Goal: Task Accomplishment & Management: Manage account settings

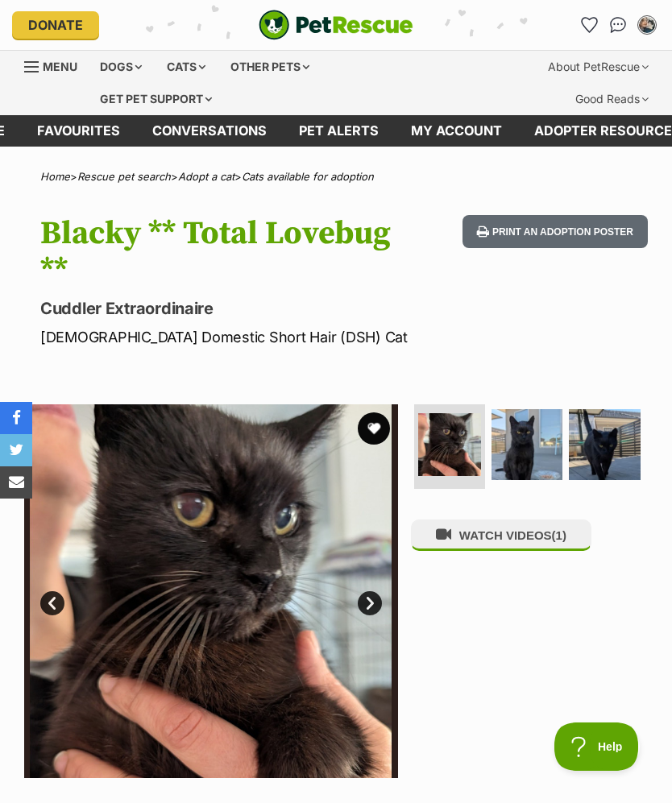
click at [586, 31] on icon "Favourites" at bounding box center [589, 25] width 15 height 15
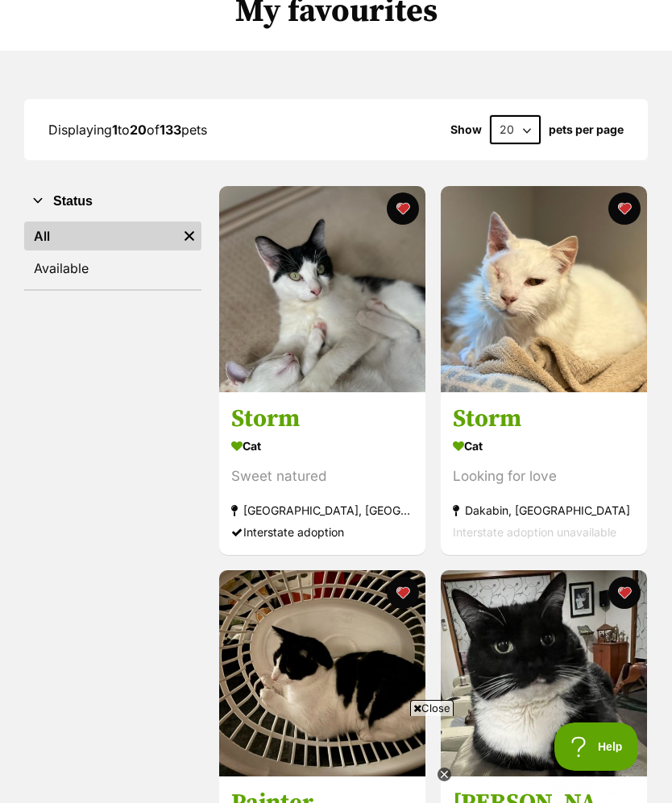
click at [545, 300] on img at bounding box center [544, 289] width 206 height 206
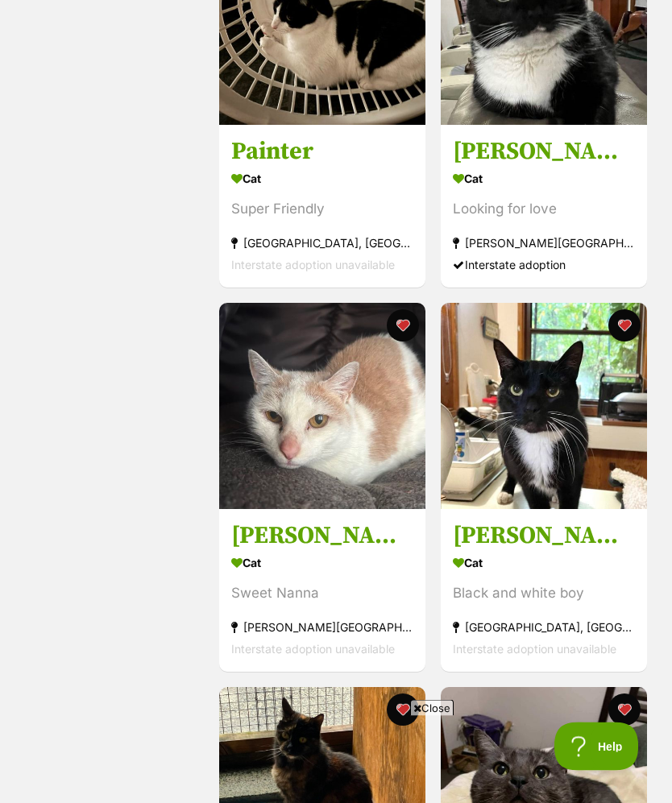
scroll to position [827, 0]
click at [545, 429] on img at bounding box center [544, 406] width 206 height 206
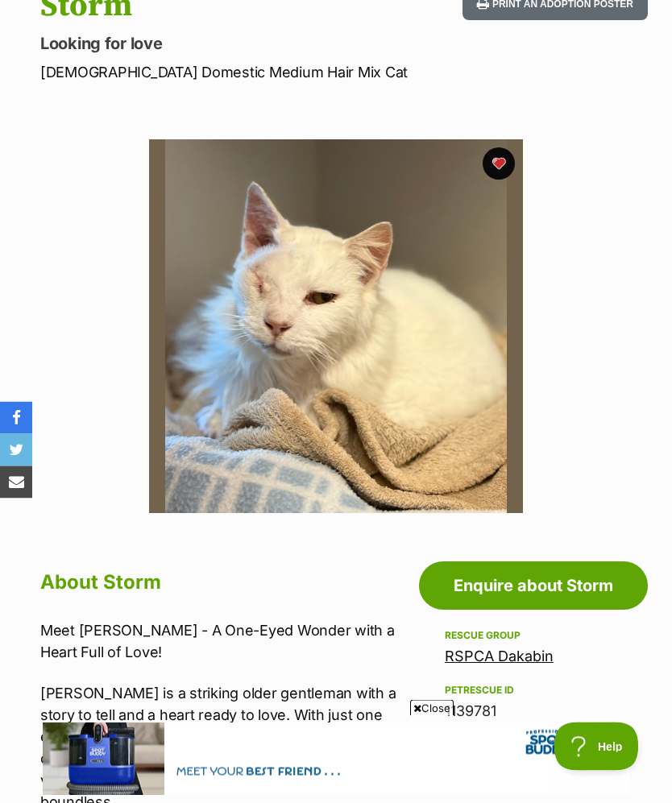
scroll to position [225, 0]
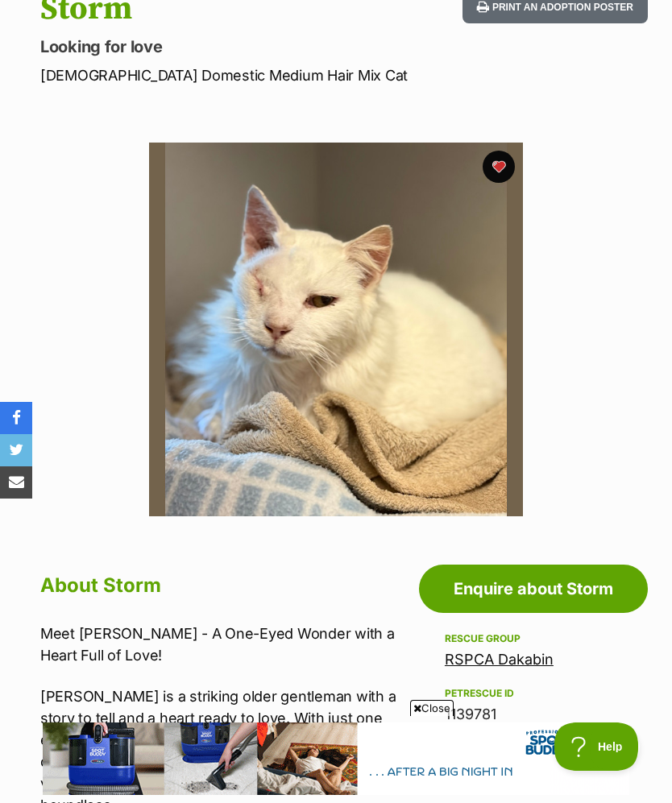
click at [503, 157] on button "favourite" at bounding box center [499, 167] width 32 height 32
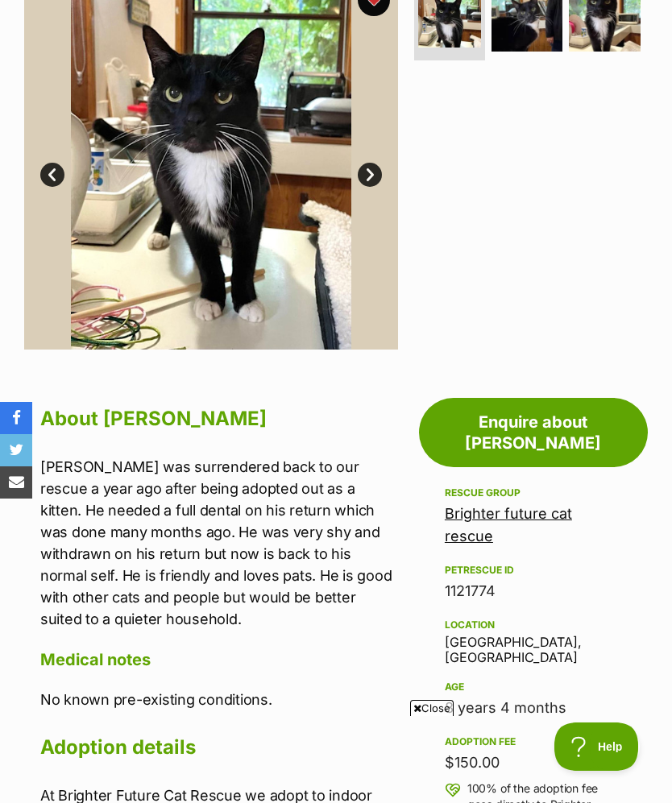
scroll to position [450, 0]
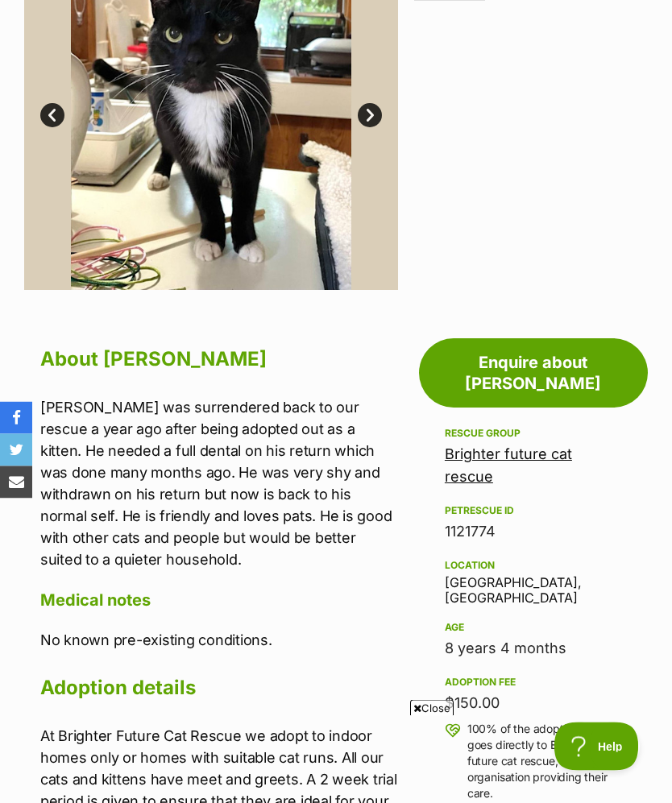
click at [486, 446] on link "Brighter future cat rescue" at bounding box center [508, 465] width 127 height 39
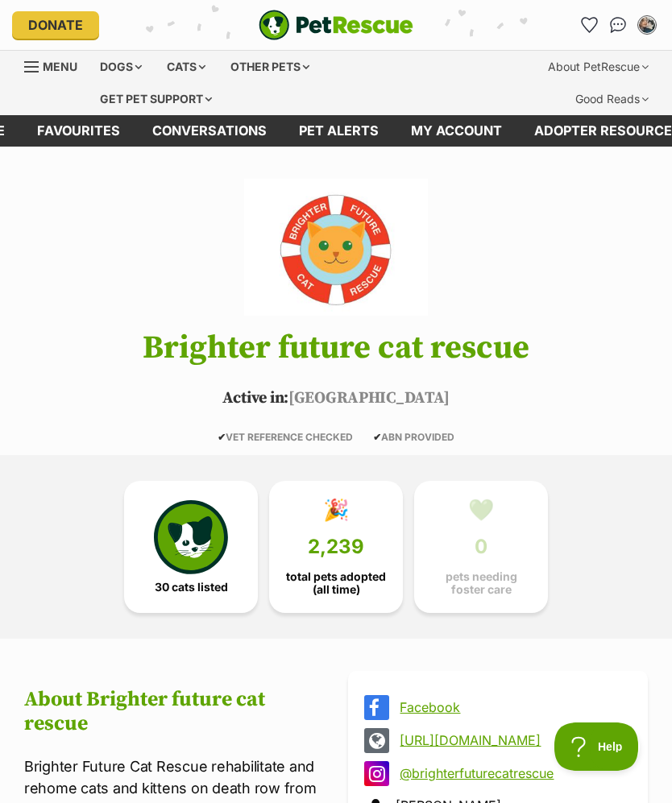
click at [205, 556] on img at bounding box center [191, 537] width 74 height 74
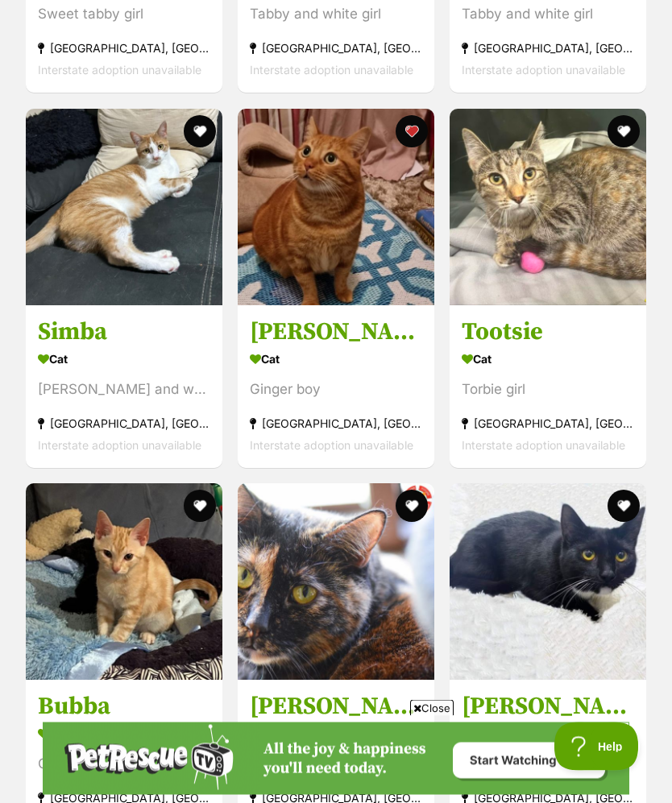
scroll to position [2608, 0]
click at [581, 243] on img at bounding box center [548, 207] width 197 height 197
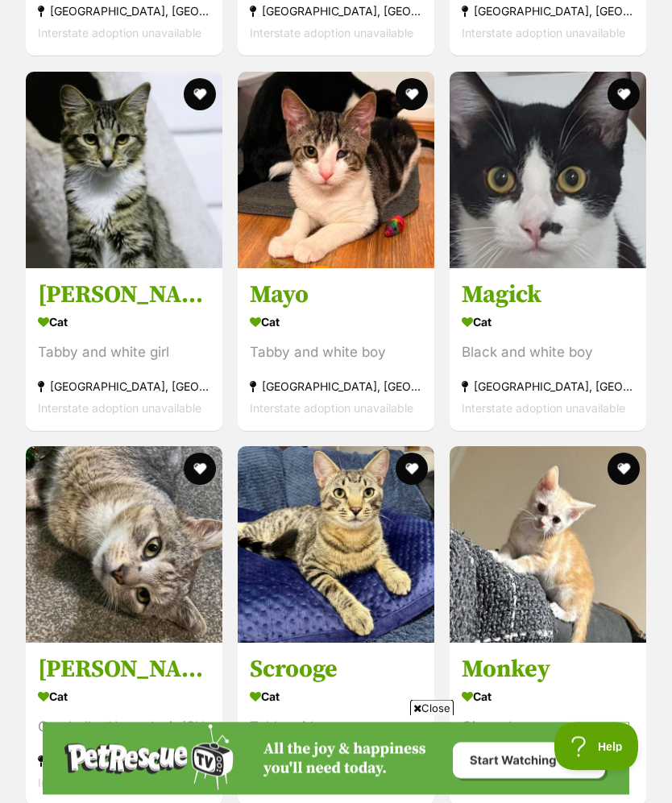
scroll to position [3395, 0]
click at [126, 572] on img at bounding box center [124, 544] width 197 height 197
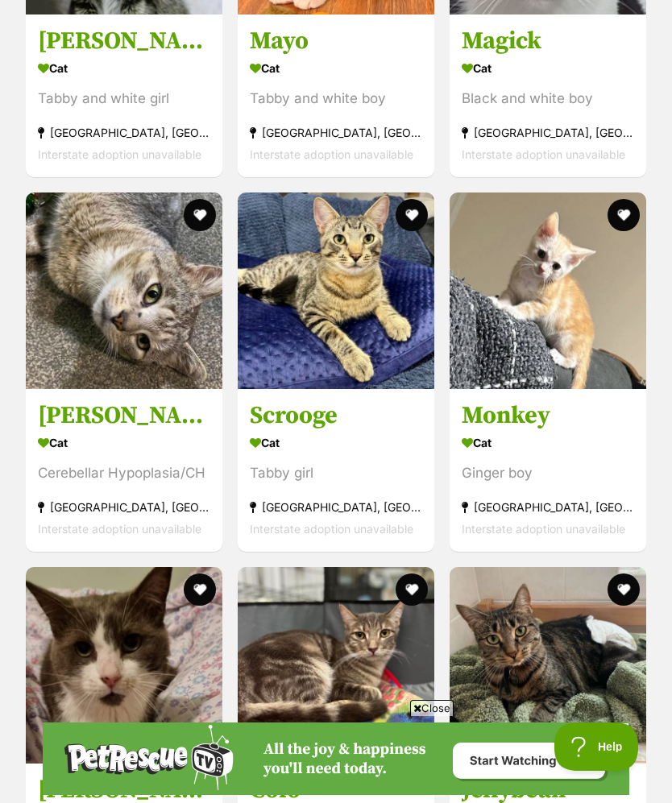
scroll to position [3775, 0]
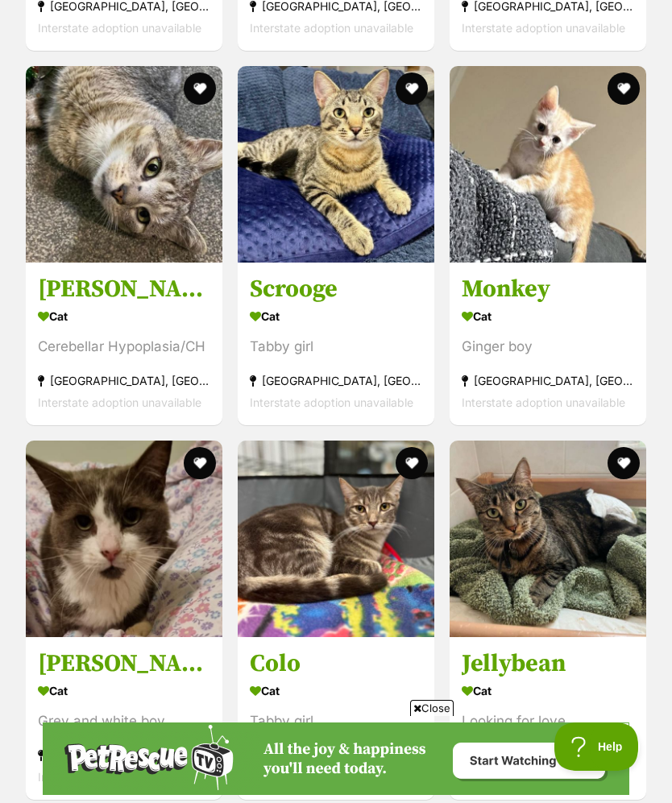
click at [138, 569] on img at bounding box center [124, 539] width 197 height 197
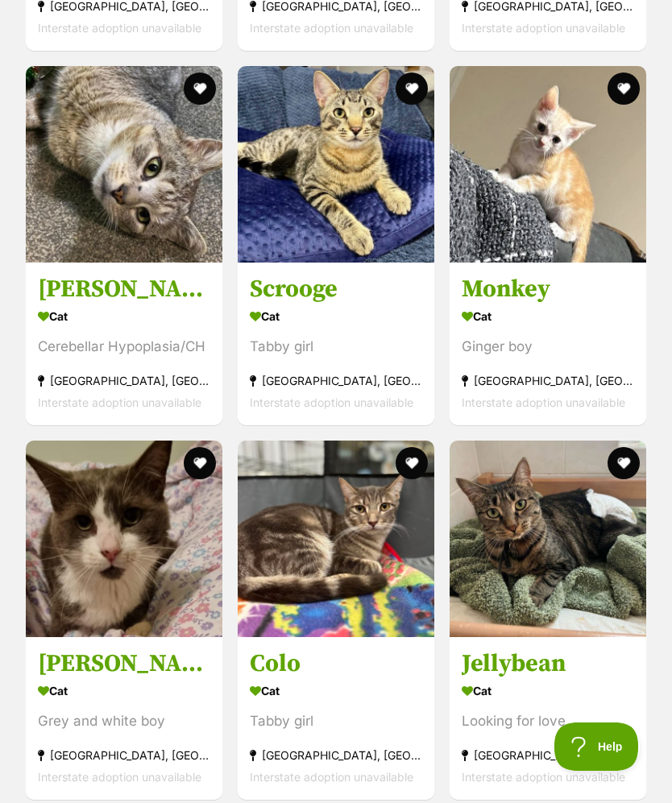
scroll to position [0, 0]
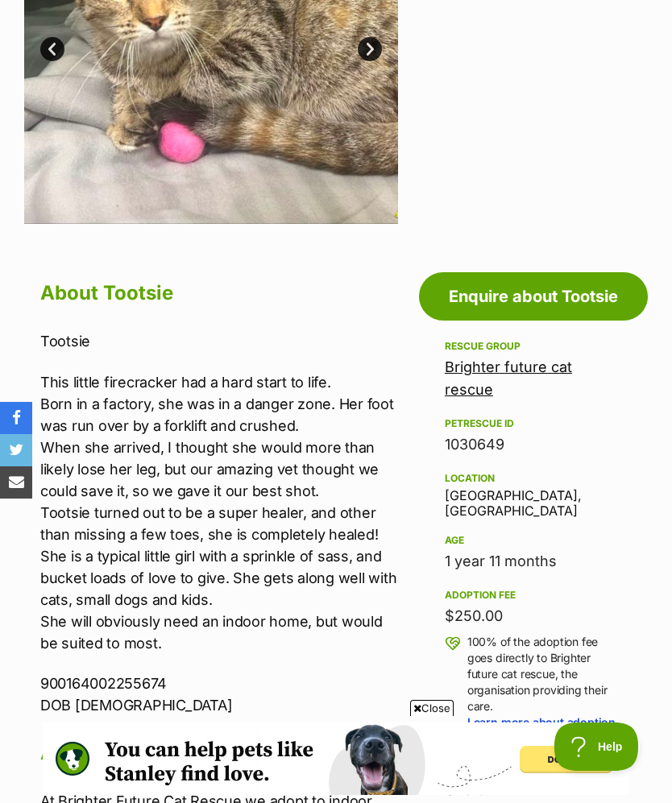
scroll to position [338, 0]
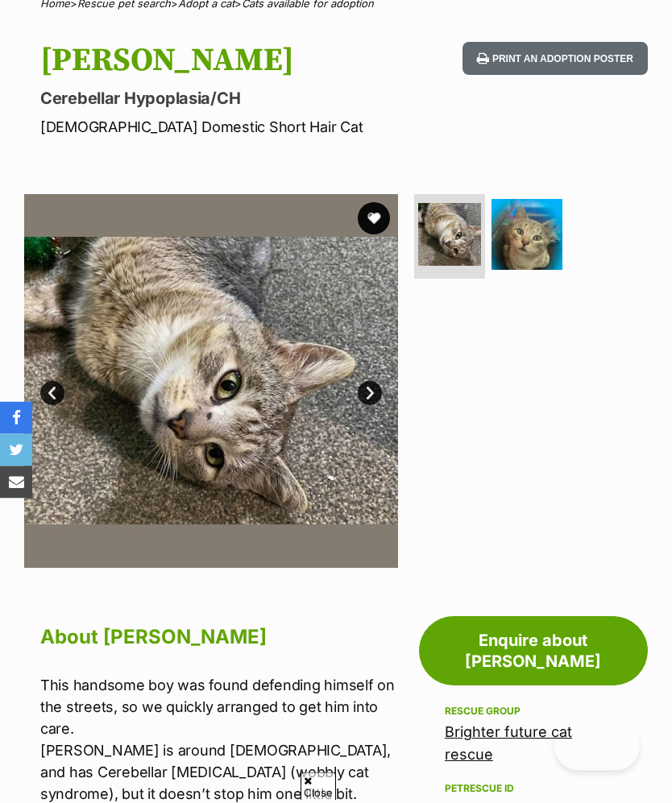
scroll to position [178, 0]
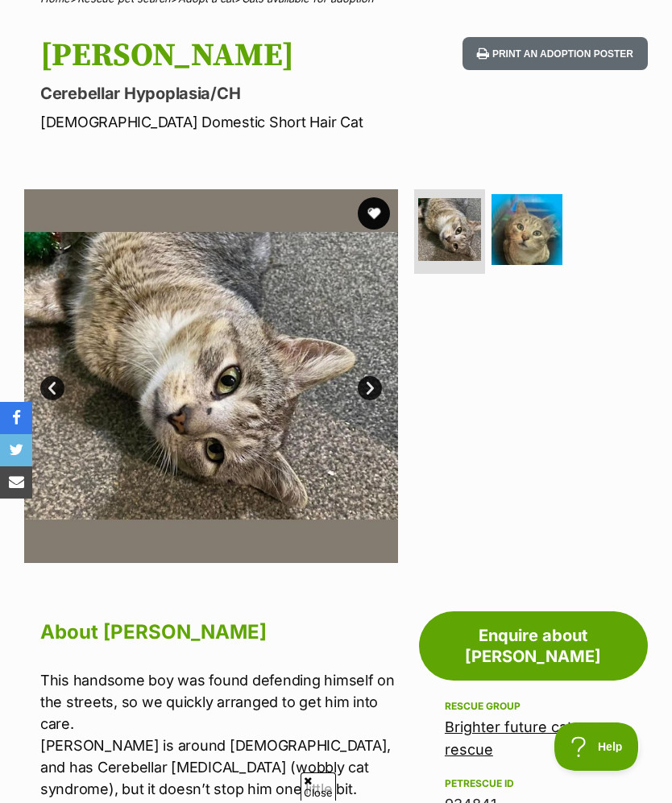
click at [532, 223] on img at bounding box center [526, 229] width 71 height 71
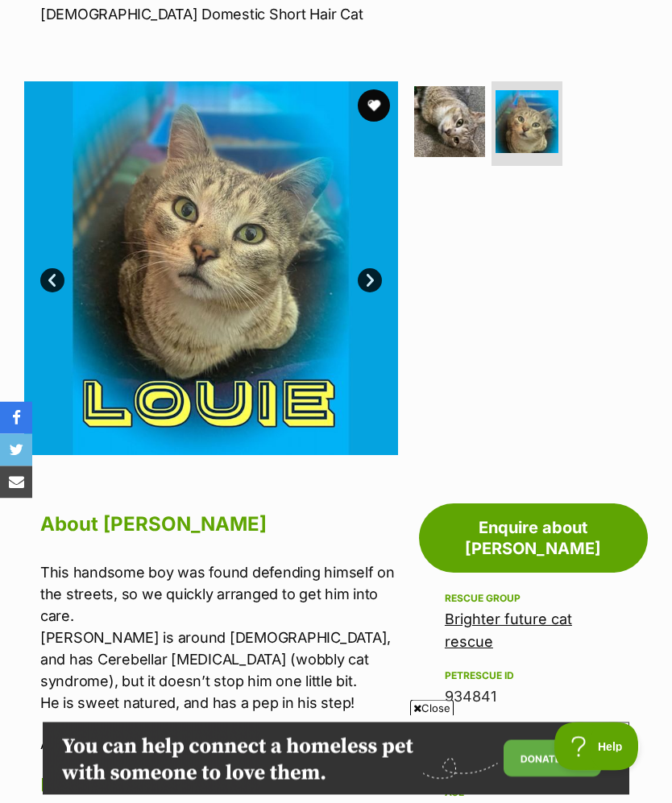
scroll to position [278, 0]
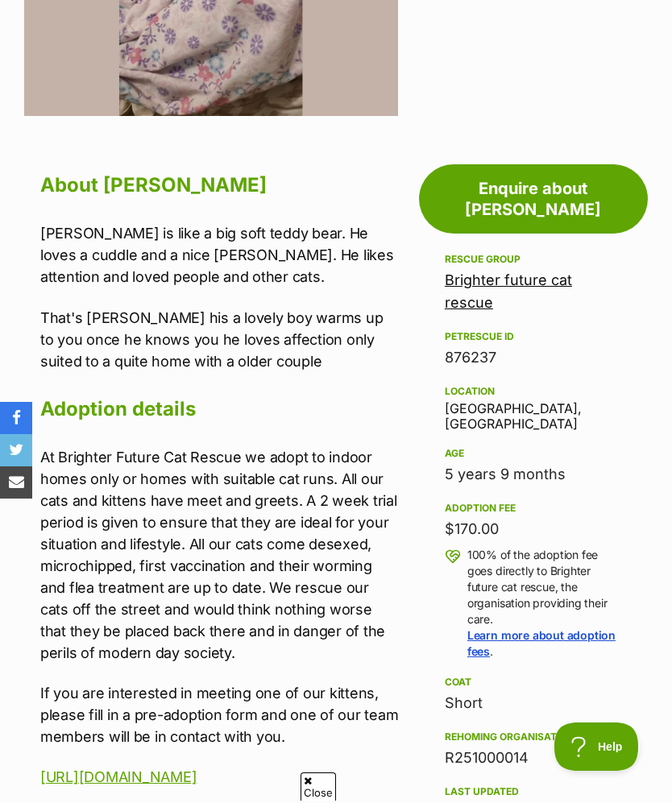
scroll to position [295, 0]
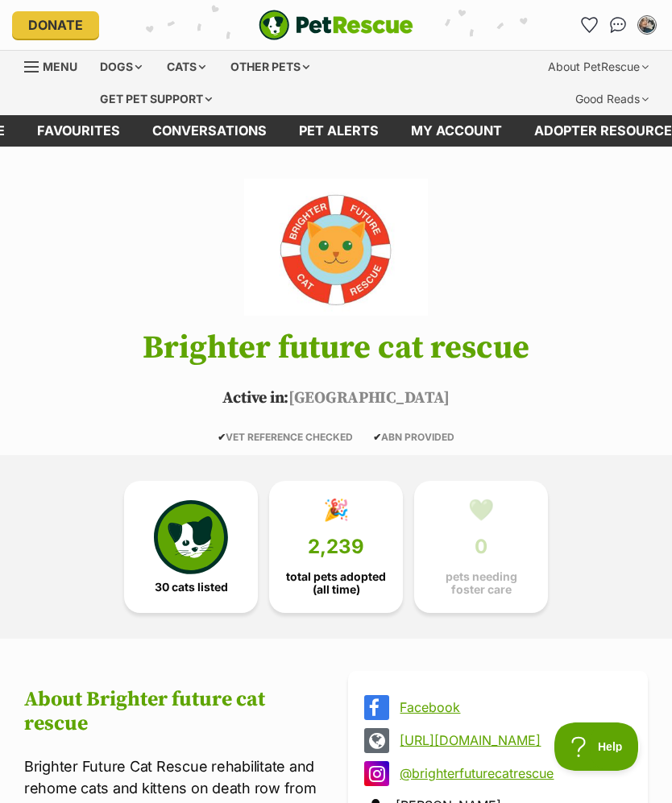
click at [592, 14] on link "Favourites" at bounding box center [589, 25] width 26 height 26
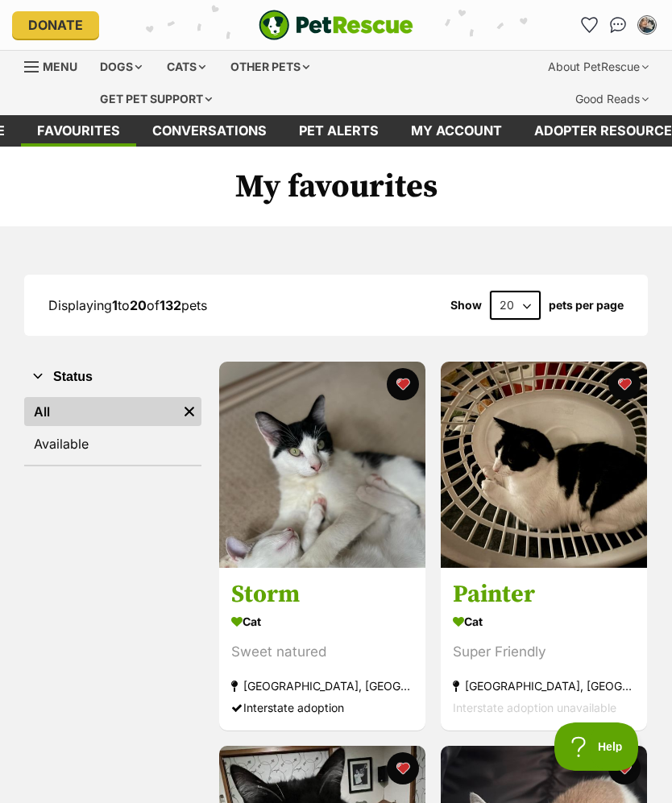
click at [592, 25] on icon "Favourites" at bounding box center [589, 25] width 15 height 15
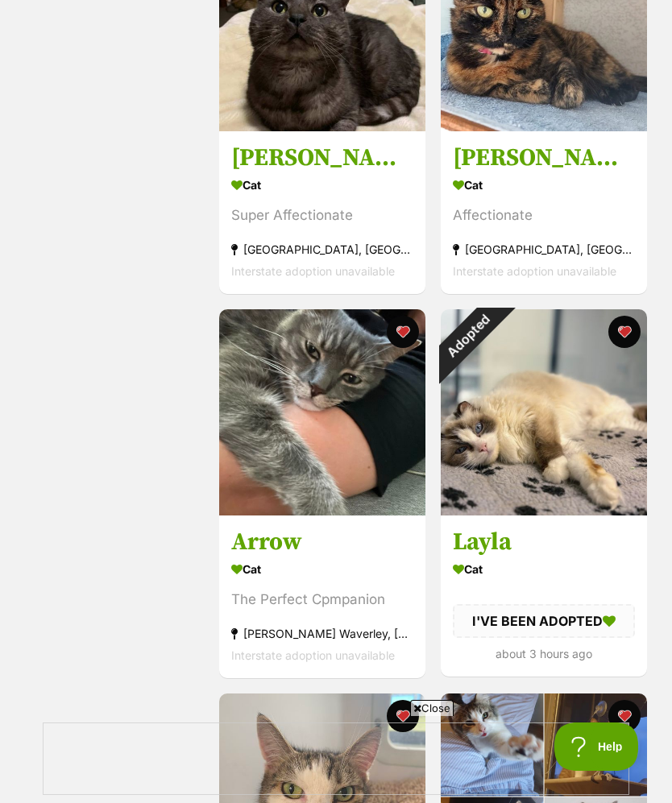
click at [495, 333] on div "Adopted" at bounding box center [468, 336] width 54 height 54
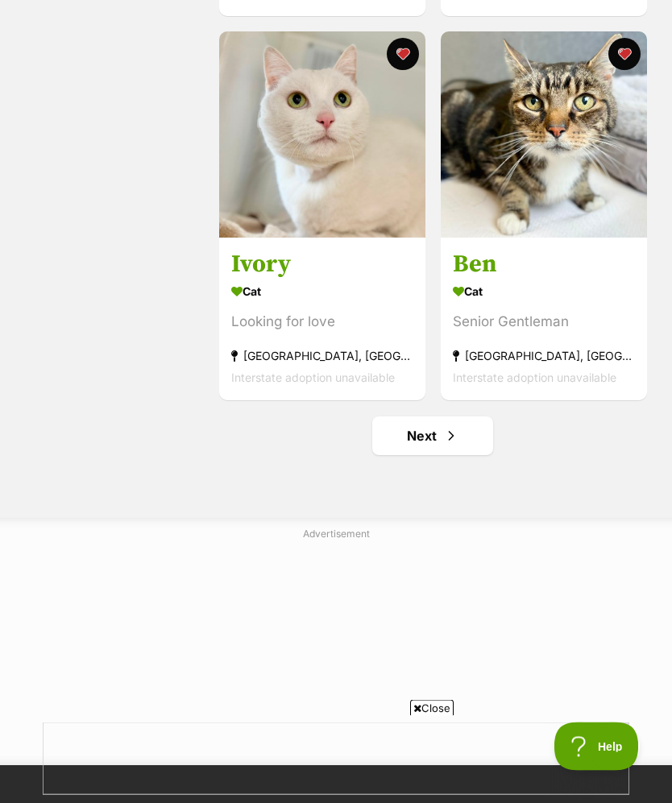
scroll to position [3788, 0]
click at [441, 443] on link "Next" at bounding box center [432, 435] width 121 height 39
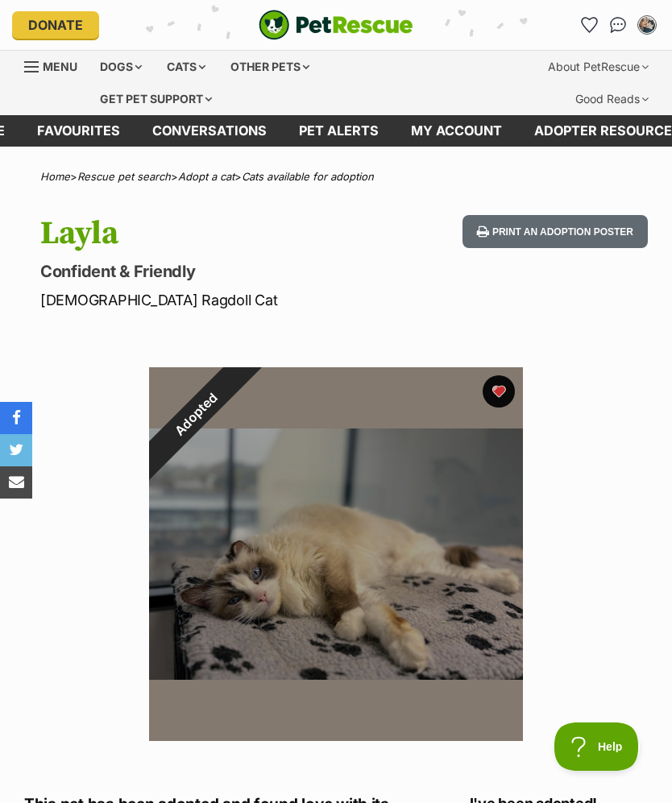
click at [242, 388] on div "Adopted" at bounding box center [195, 413] width 93 height 93
click at [242, 386] on div "Adopted" at bounding box center [195, 413] width 93 height 93
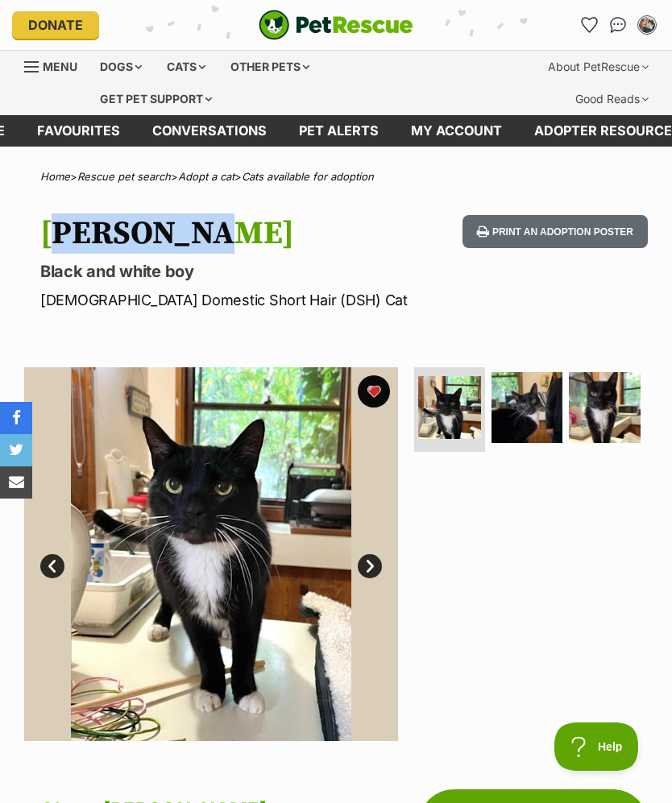
click at [595, 17] on link "Favourites" at bounding box center [589, 25] width 26 height 26
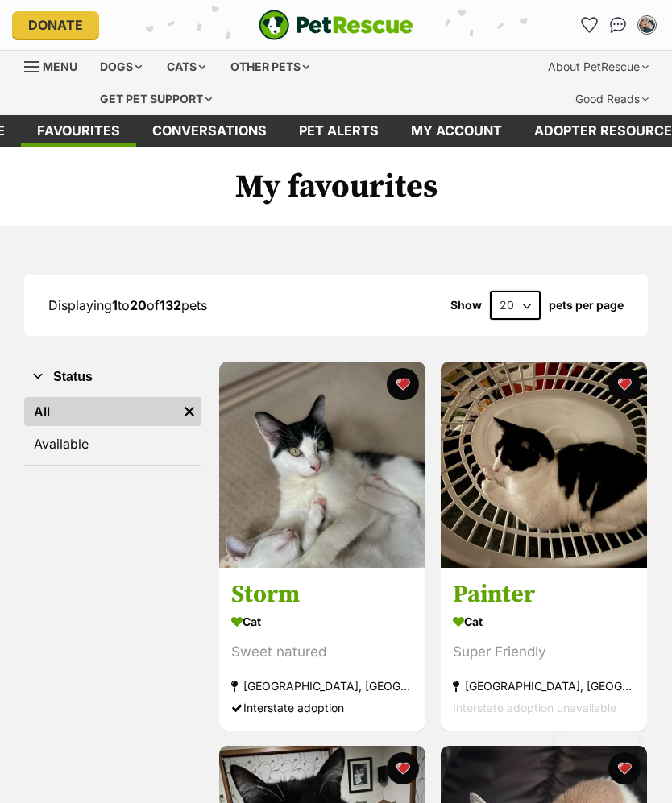
click at [519, 303] on select "20 40 60" at bounding box center [515, 305] width 51 height 29
select select "60"
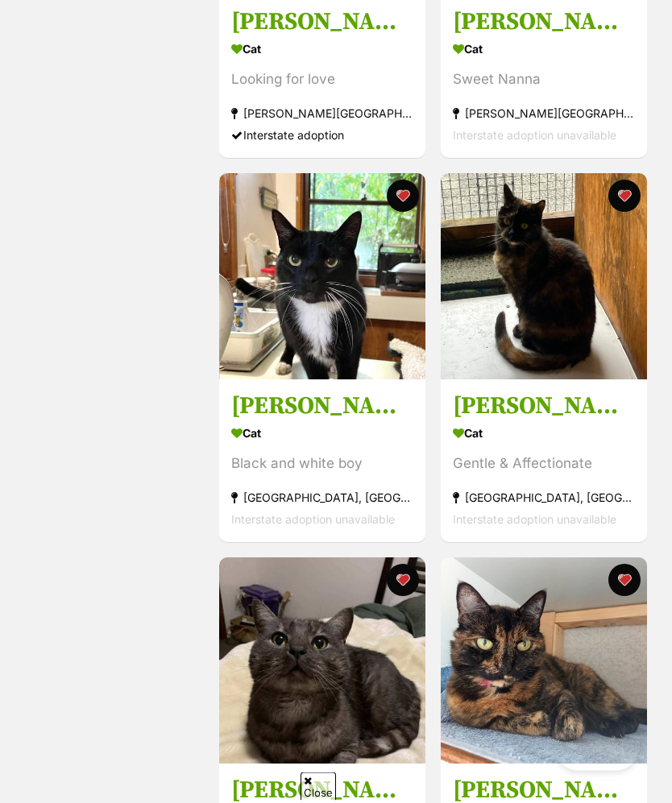
click at [333, 335] on img at bounding box center [322, 277] width 206 height 206
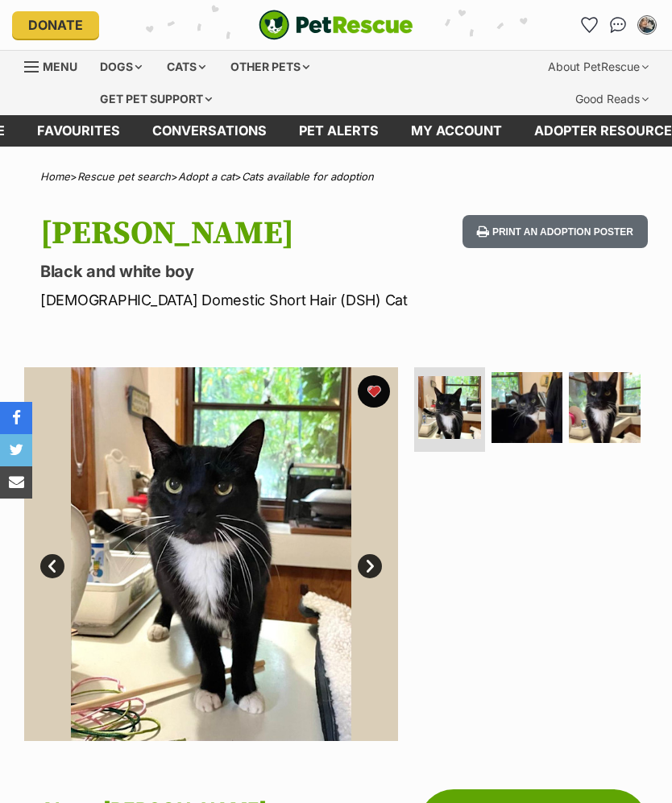
click at [537, 432] on img at bounding box center [526, 407] width 71 height 71
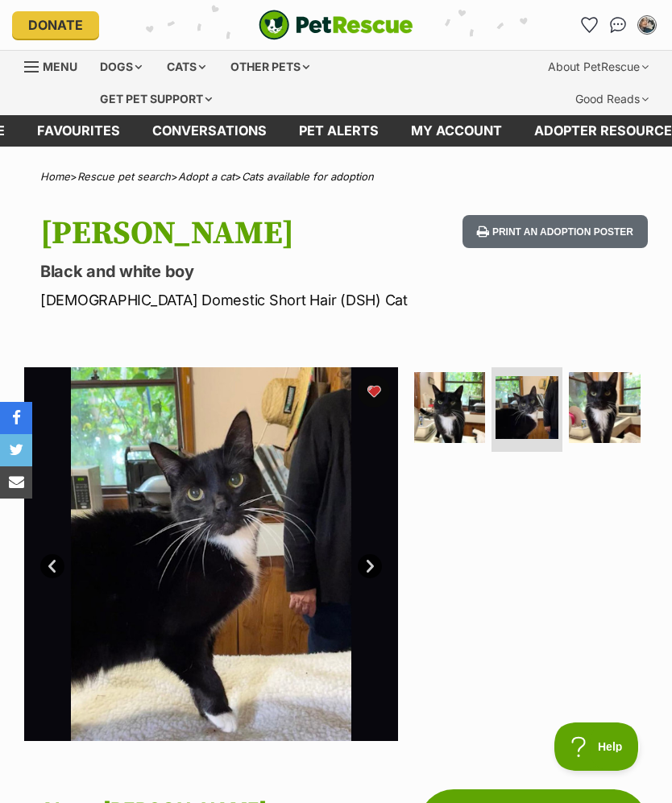
click at [607, 421] on img at bounding box center [604, 407] width 71 height 71
